Goal: Transaction & Acquisition: Book appointment/travel/reservation

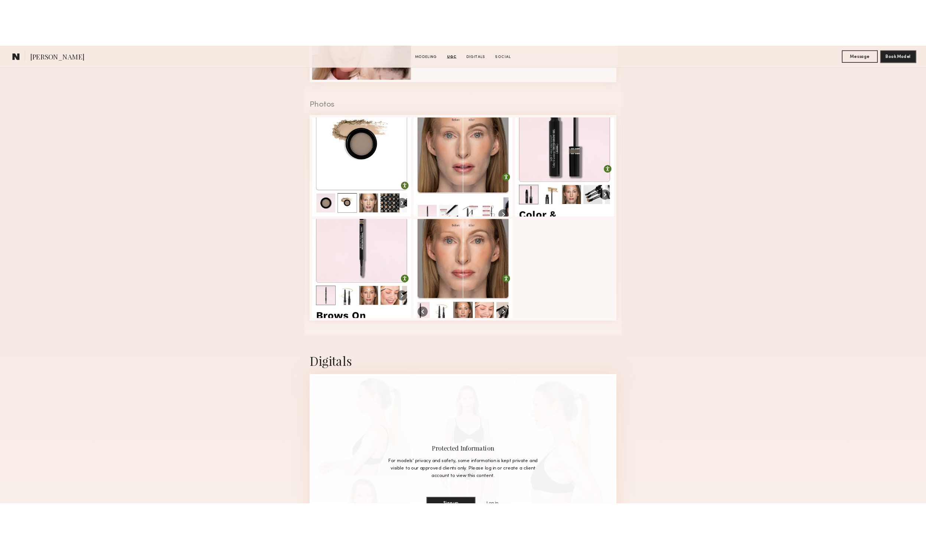
scroll to position [1070, 0]
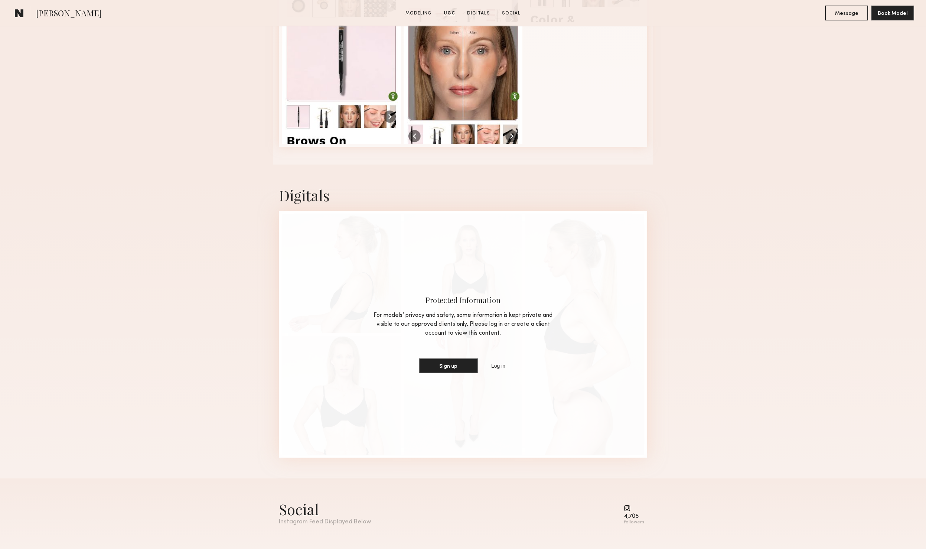
click at [274, 275] on nb-model-profile-digitals "Digitals Protected Information For models’ privacy and safety, some information…" at bounding box center [463, 322] width 380 height 314
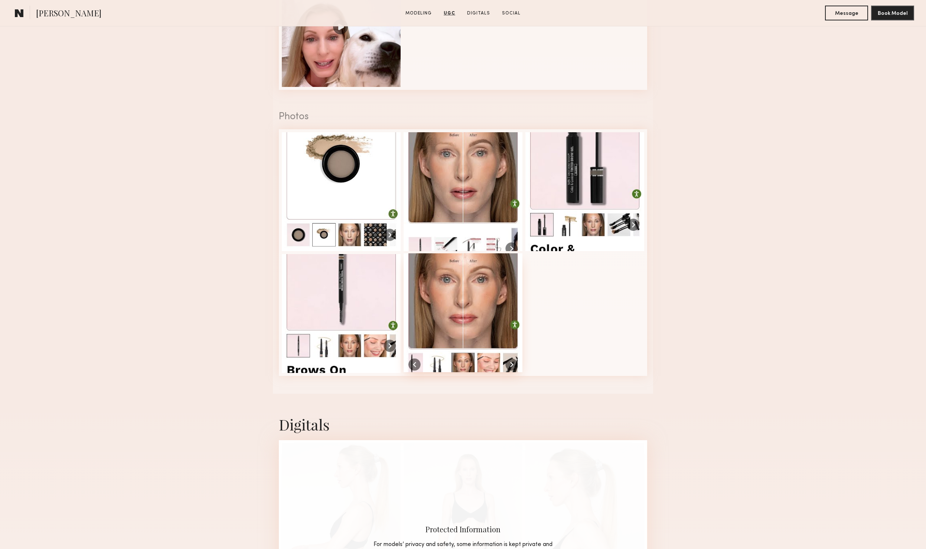
click at [482, 291] on div at bounding box center [463, 312] width 119 height 119
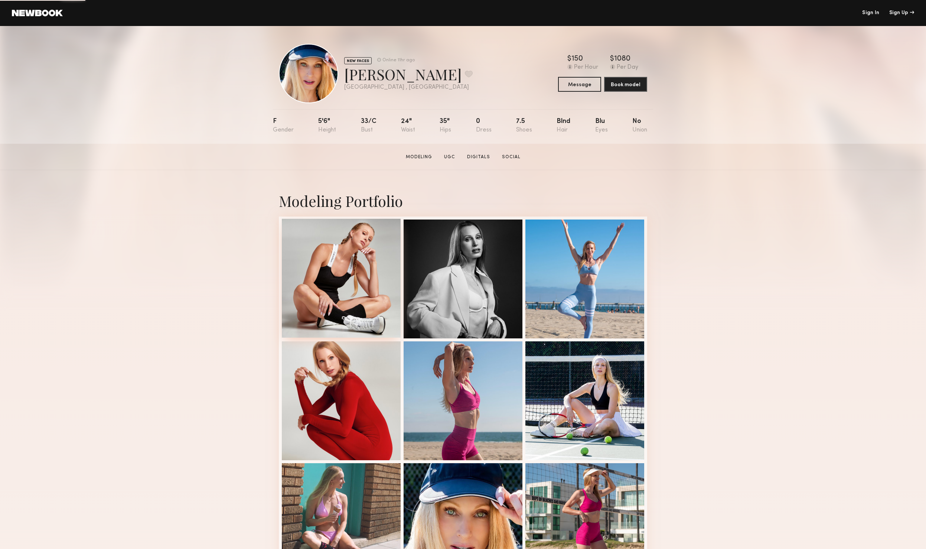
click at [301, 252] on div at bounding box center [341, 278] width 119 height 119
click at [477, 278] on div at bounding box center [463, 278] width 119 height 119
